Goal: Navigation & Orientation: Go to known website

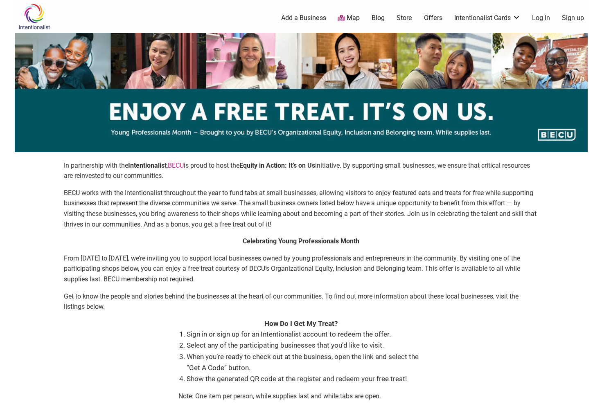
click at [544, 16] on link "Log In" at bounding box center [541, 18] width 18 height 9
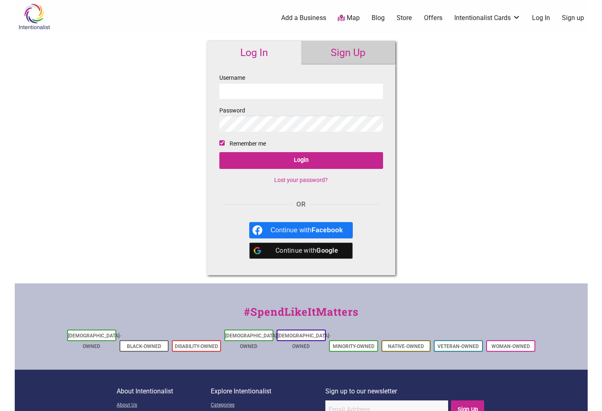
type input "[EMAIL_ADDRESS][DOMAIN_NAME]"
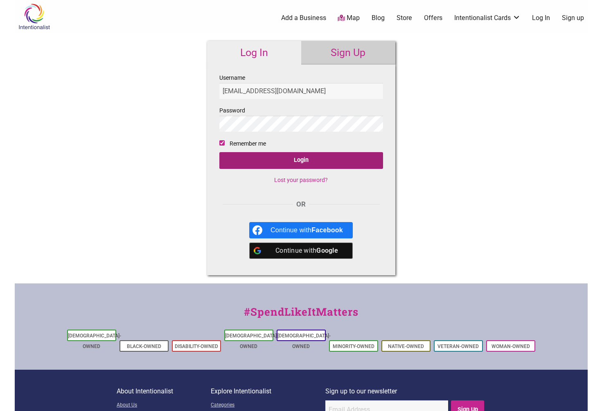
click at [313, 162] on input "Login" at bounding box center [301, 160] width 164 height 17
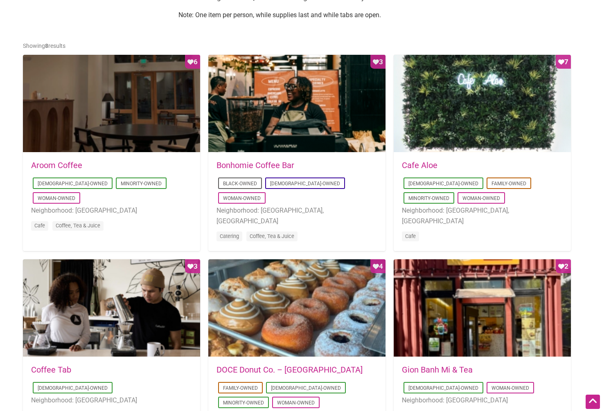
scroll to position [381, 0]
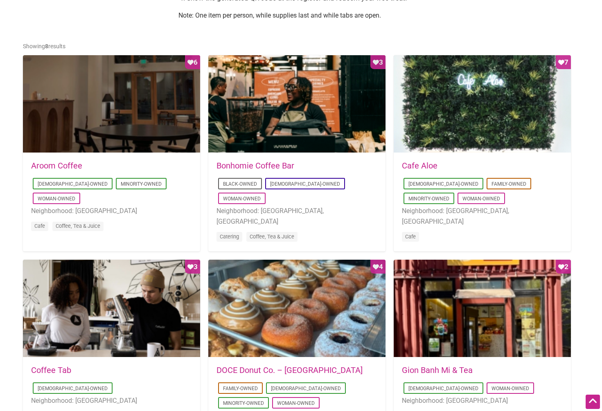
click at [458, 236] on div "2021-04-01 20:39:26 Cafe Aloe Asian-Owned Family-Owned Minority-Owned Woman-Own…" at bounding box center [482, 207] width 161 height 90
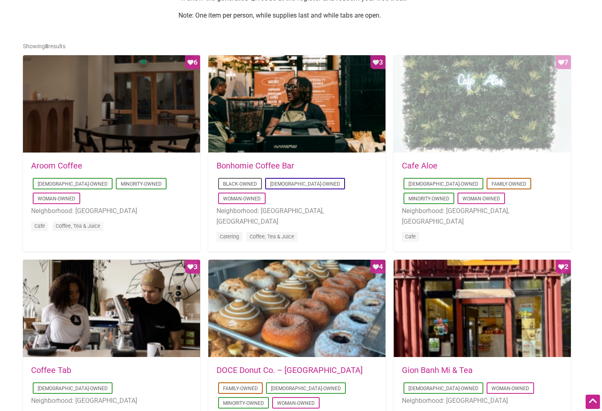
click at [467, 134] on div "Favorite Count 7" at bounding box center [482, 104] width 177 height 98
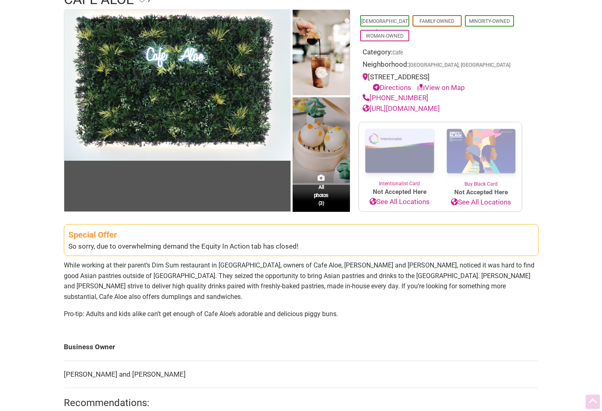
scroll to position [83, 0]
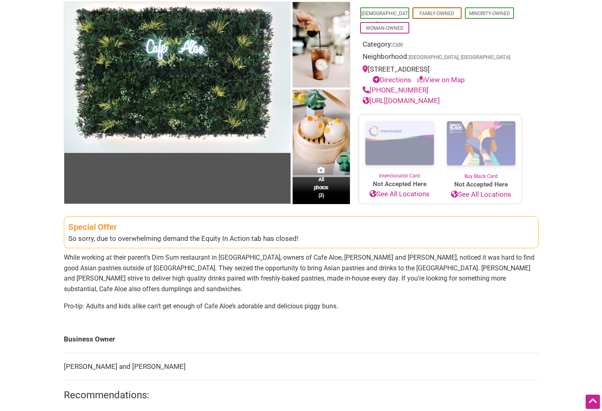
click at [169, 244] on div "Special Offer So sorry, due to overwhelming demand the Equity In Action tab has…" at bounding box center [301, 232] width 475 height 32
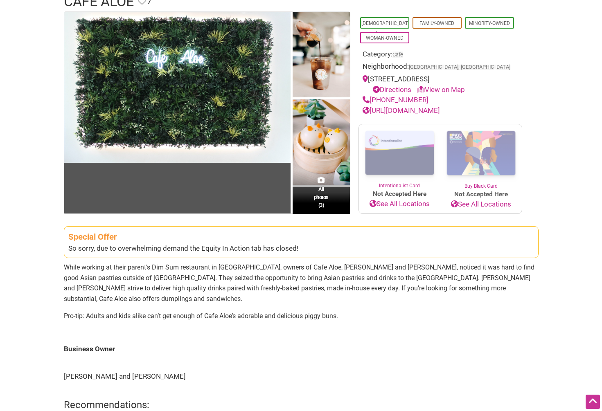
scroll to position [0, 0]
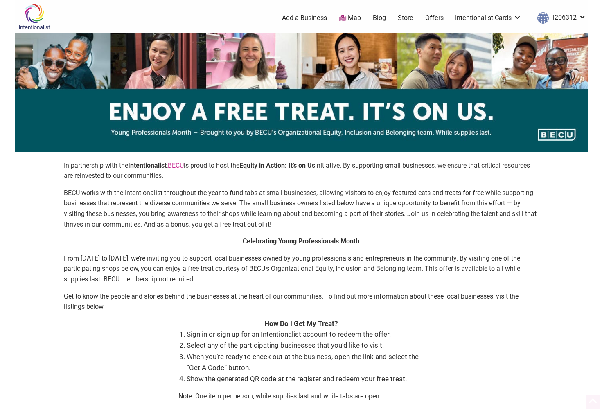
scroll to position [381, 0]
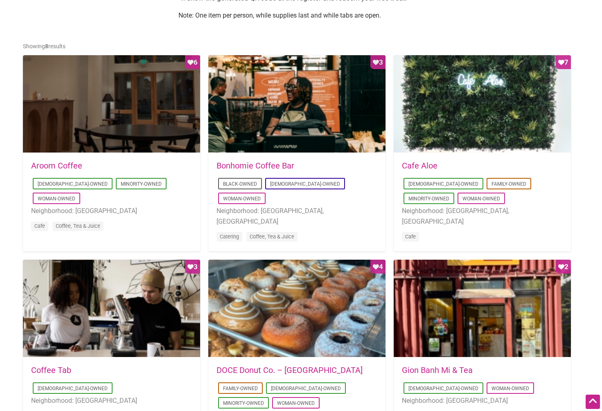
click at [71, 162] on link "Aroom Coffee" at bounding box center [56, 166] width 51 height 10
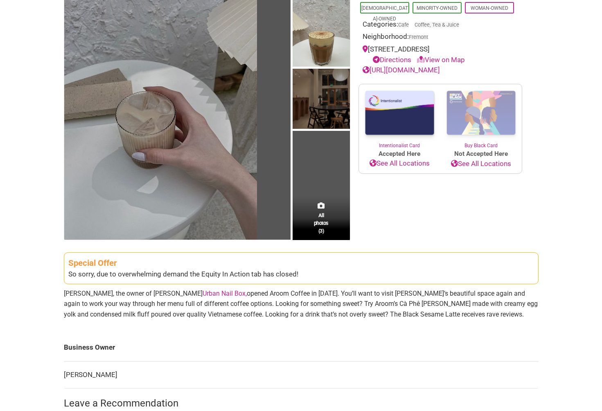
scroll to position [109, 0]
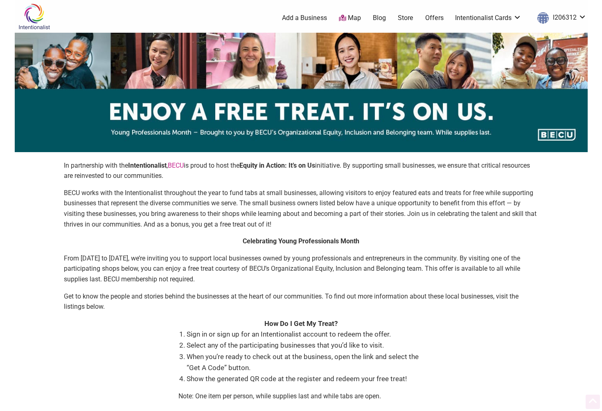
scroll to position [381, 0]
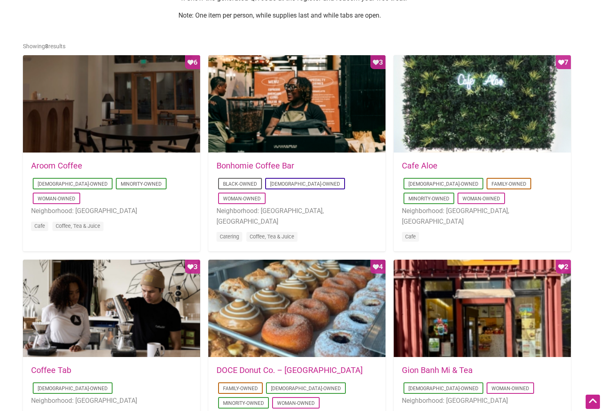
click at [247, 165] on link "Bonhomie Coffee Bar" at bounding box center [255, 166] width 78 height 10
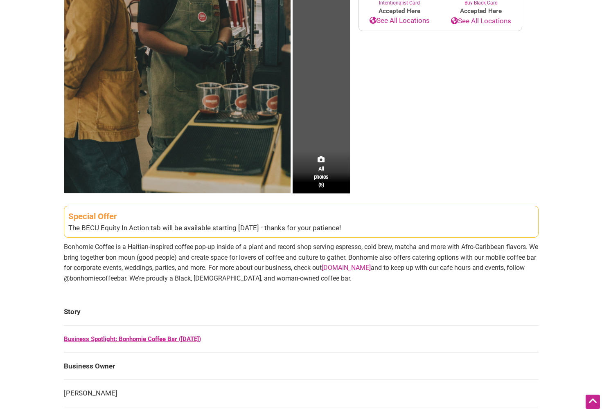
scroll to position [232, 0]
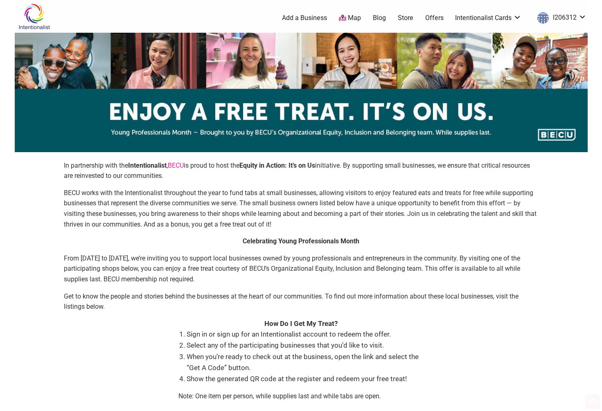
scroll to position [381, 0]
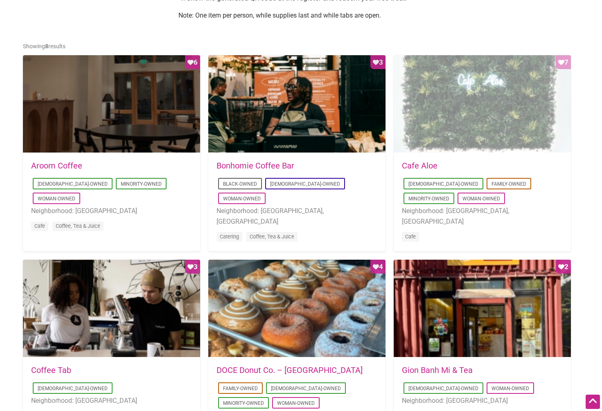
click at [434, 115] on div "Favorite Count 7" at bounding box center [482, 104] width 177 height 98
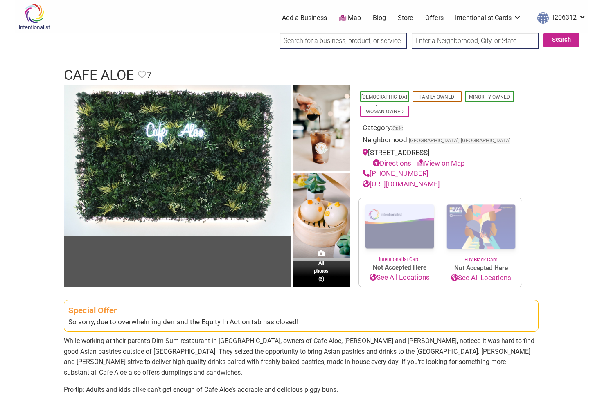
scroll to position [14, 0]
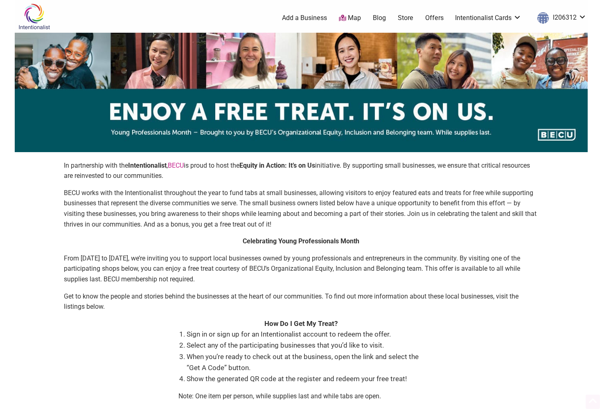
scroll to position [381, 0]
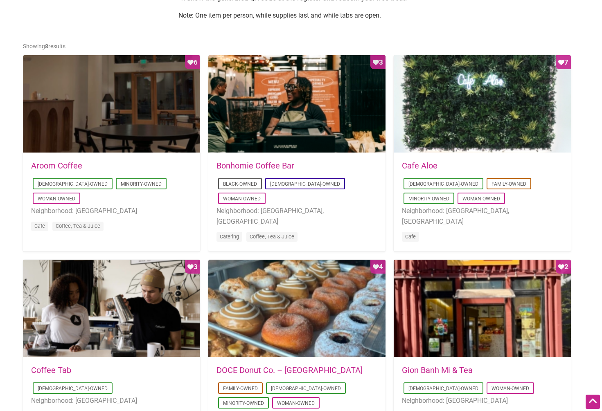
click at [72, 166] on link "Aroom Coffee" at bounding box center [56, 166] width 51 height 10
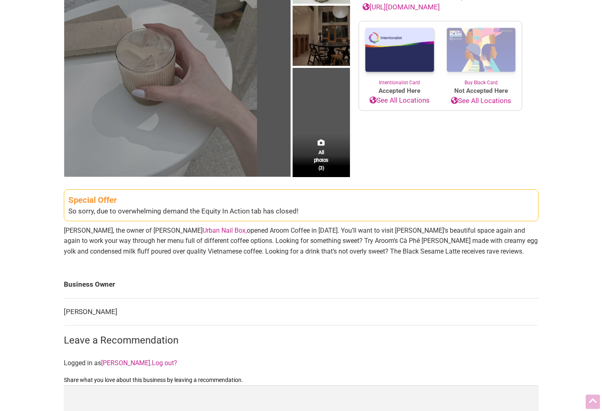
scroll to position [154, 0]
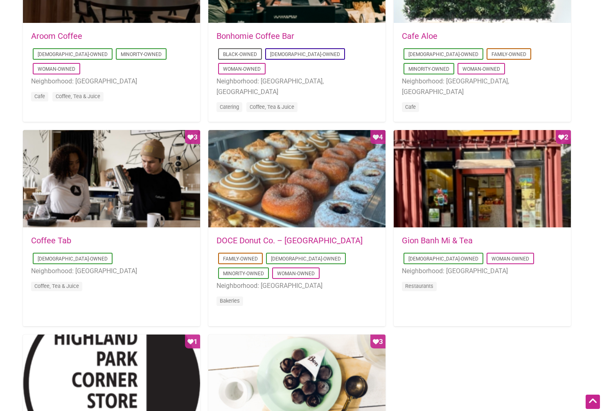
scroll to position [519, 0]
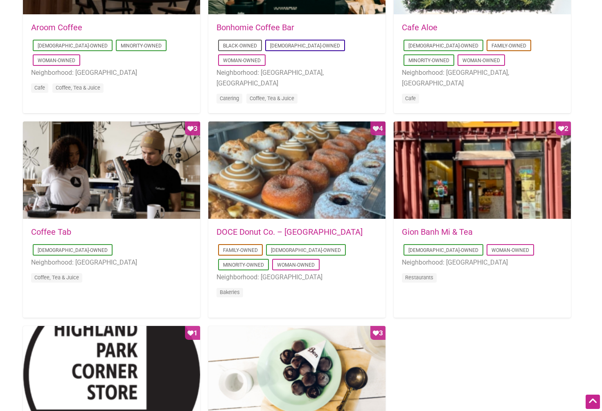
click at [248, 232] on link "DOCE Donut Co. – [GEOGRAPHIC_DATA]" at bounding box center [289, 232] width 146 height 10
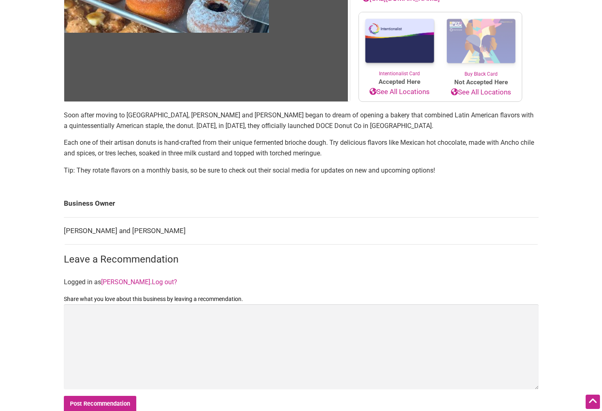
scroll to position [246, 0]
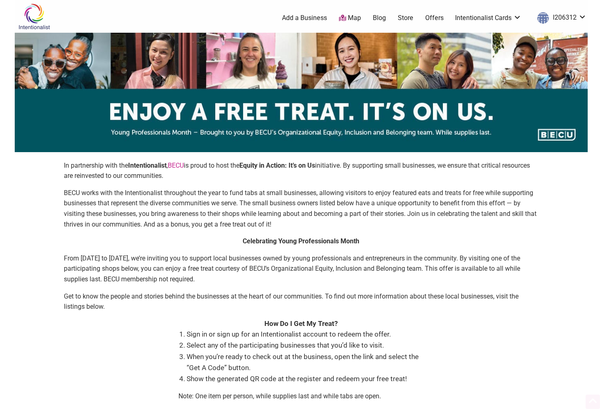
scroll to position [519, 0]
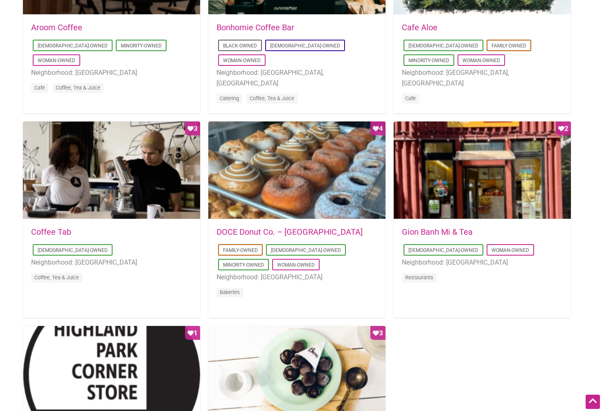
click at [442, 231] on link "Gion Banh Mi & Tea" at bounding box center [437, 232] width 71 height 10
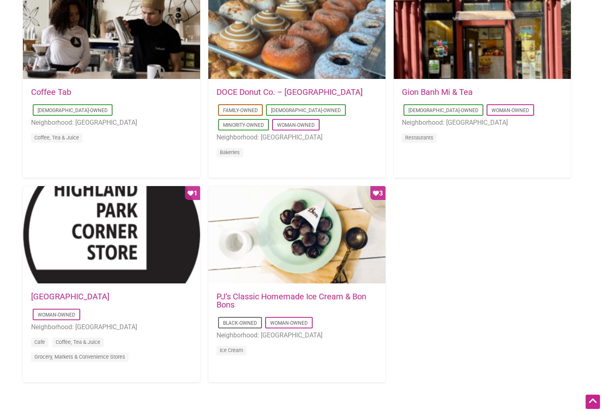
scroll to position [660, 0]
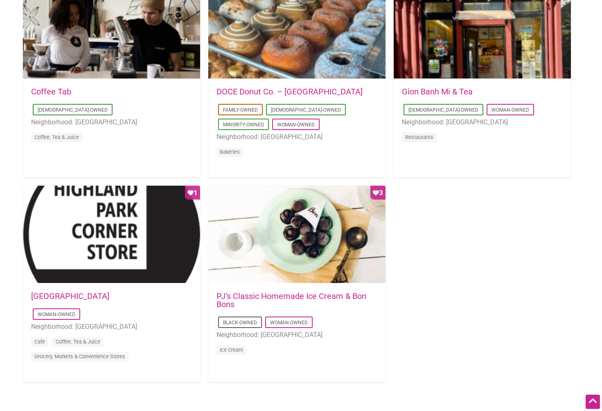
click at [274, 295] on link "PJ’s Classic Homemade Ice Cream & Bon Bons" at bounding box center [291, 300] width 150 height 18
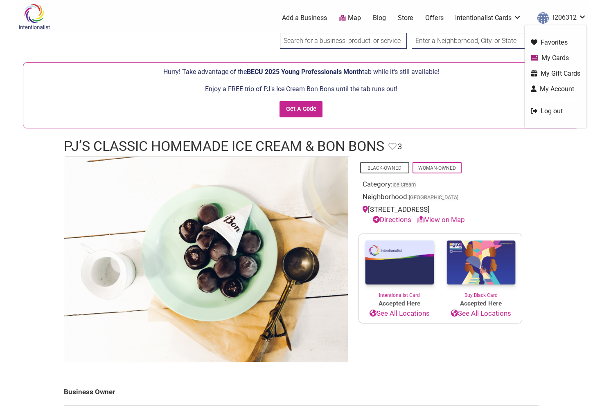
click at [569, 21] on link "l206312" at bounding box center [559, 18] width 53 height 15
click at [551, 116] on ul "Favorites My Cards My Gift Cards My Account Log out" at bounding box center [556, 76] width 62 height 103
click at [552, 113] on link "Log out" at bounding box center [556, 110] width 50 height 9
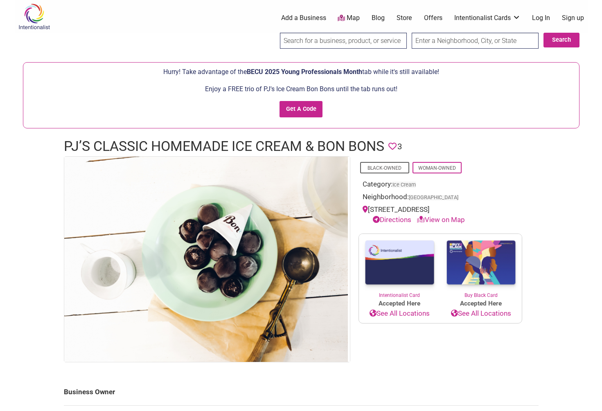
click at [545, 18] on link "Log In" at bounding box center [541, 18] width 18 height 9
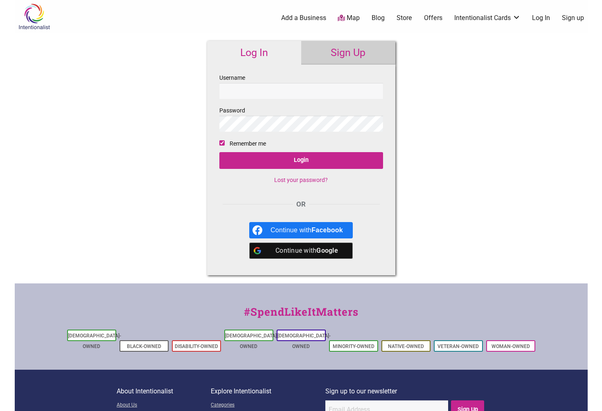
click at [358, 91] on input "Username" at bounding box center [301, 91] width 164 height 16
type input "[EMAIL_ADDRESS][DOMAIN_NAME][US_STATE]"
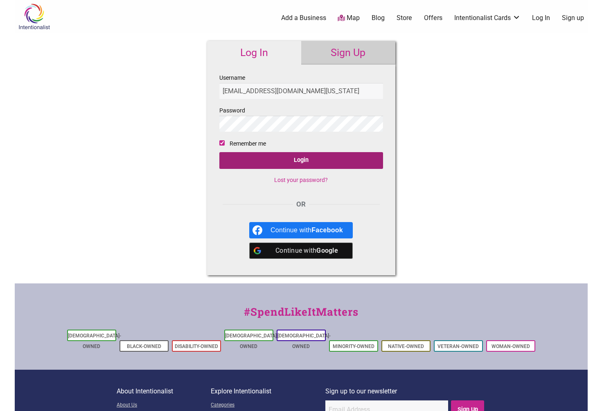
click at [326, 164] on input "Login" at bounding box center [301, 160] width 164 height 17
